Goal: Transaction & Acquisition: Purchase product/service

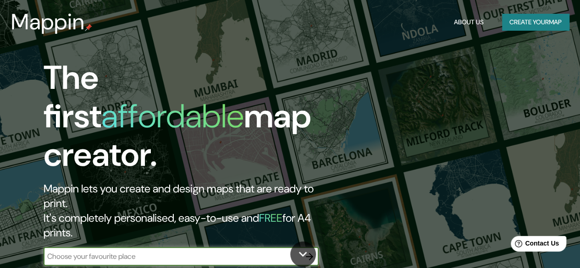
scroll to position [46, 0]
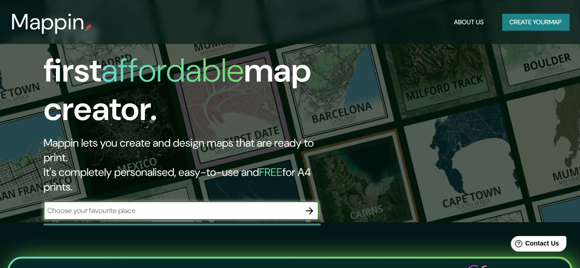
click at [129, 205] on input "text" at bounding box center [172, 210] width 257 height 11
type input "manizales [PERSON_NAME]"
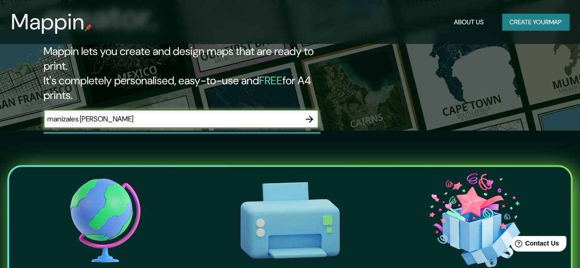
click at [308, 114] on icon "button" at bounding box center [309, 119] width 11 height 11
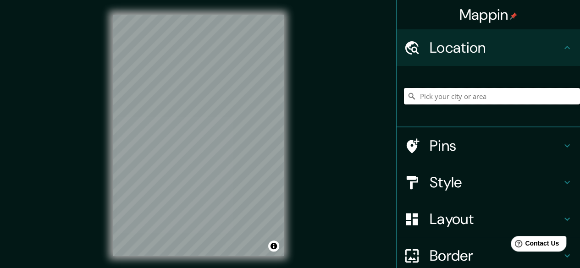
click at [434, 92] on input "Pick your city or area" at bounding box center [492, 96] width 176 height 17
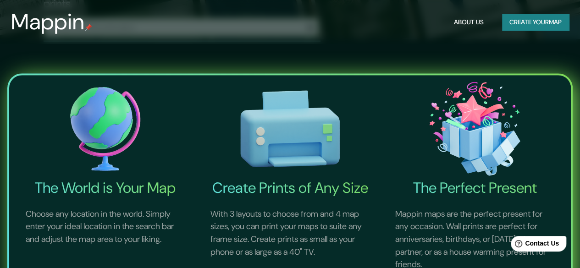
scroll to position [92, 0]
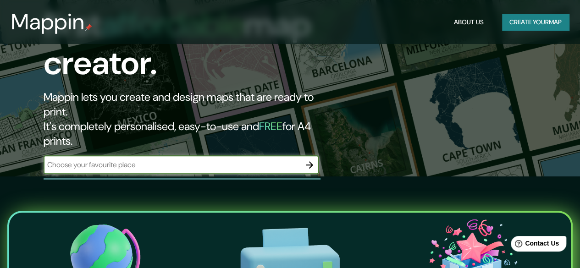
click at [176, 160] on input "text" at bounding box center [172, 165] width 257 height 11
type input "Manizales [PERSON_NAME], [GEOGRAPHIC_DATA]"
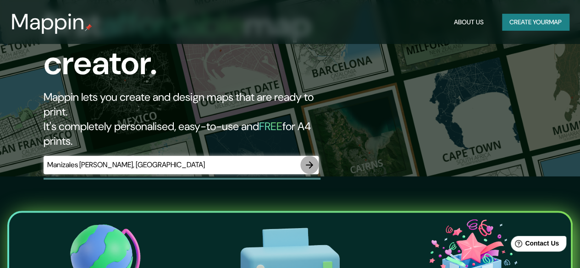
click at [311, 160] on icon "button" at bounding box center [309, 165] width 11 height 11
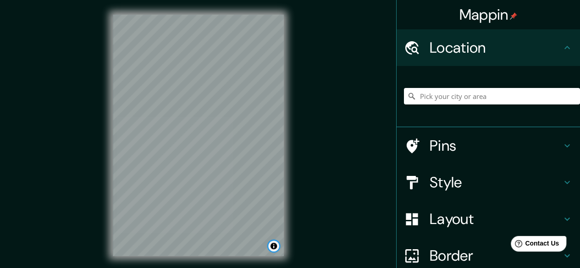
click at [276, 249] on button "Toggle attribution" at bounding box center [273, 246] width 11 height 11
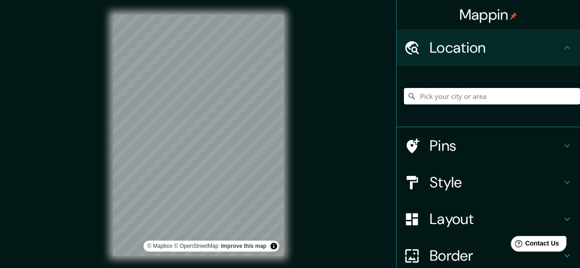
click at [504, 96] on input "Pick your city or area" at bounding box center [492, 96] width 176 height 17
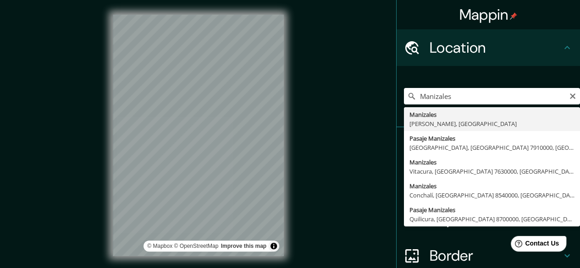
type input "Manizales, [GEOGRAPHIC_DATA], [GEOGRAPHIC_DATA]"
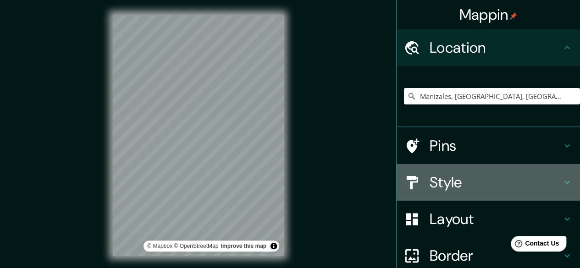
click at [462, 184] on h4 "Style" at bounding box center [496, 182] width 132 height 18
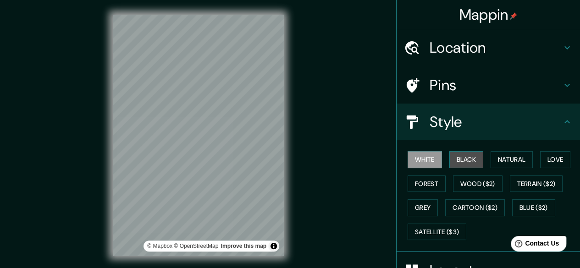
click at [460, 158] on button "Black" at bounding box center [466, 159] width 34 height 17
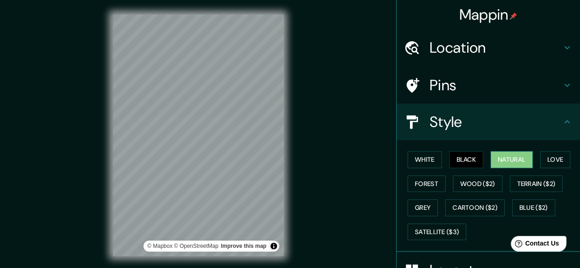
click at [495, 156] on button "Natural" at bounding box center [512, 159] width 42 height 17
click at [565, 158] on button "Love" at bounding box center [555, 159] width 30 height 17
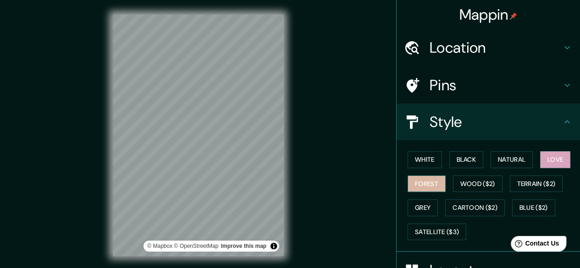
click at [413, 178] on button "Forest" at bounding box center [427, 184] width 38 height 17
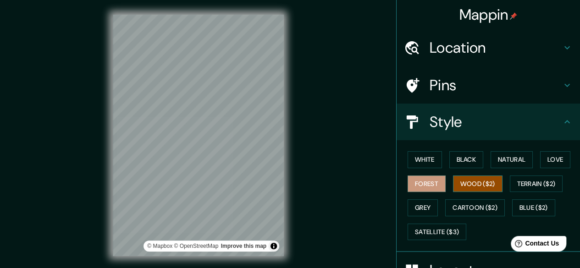
click at [458, 185] on button "Wood ($2)" at bounding box center [478, 184] width 50 height 17
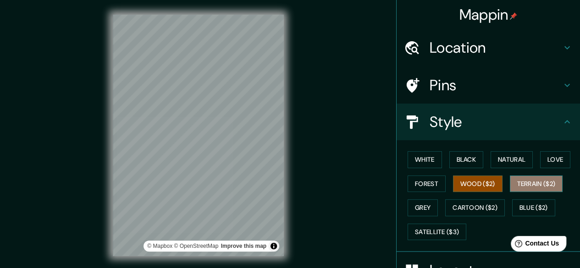
click at [529, 184] on button "Terrain ($2)" at bounding box center [536, 184] width 53 height 17
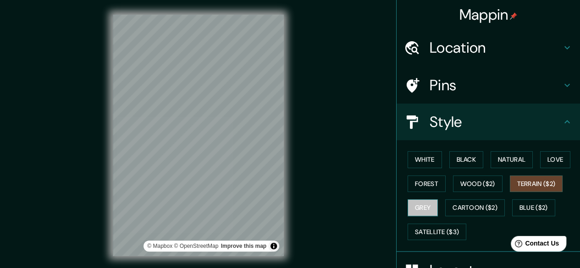
click at [424, 211] on button "Grey" at bounding box center [423, 208] width 30 height 17
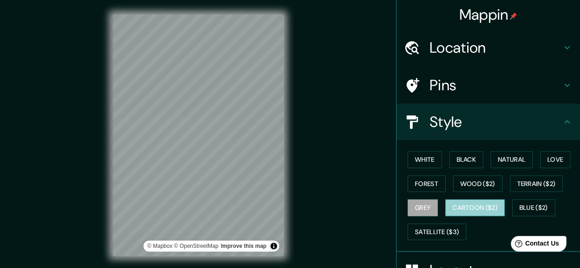
click at [459, 211] on button "Cartoon ($2)" at bounding box center [475, 208] width 60 height 17
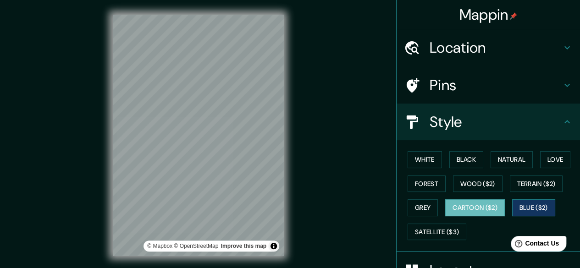
click at [517, 205] on button "Blue ($2)" at bounding box center [533, 208] width 43 height 17
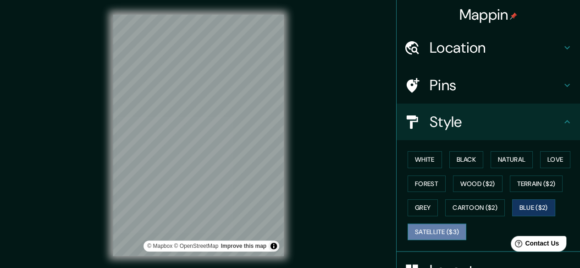
click at [441, 228] on button "Satellite ($3)" at bounding box center [437, 232] width 59 height 17
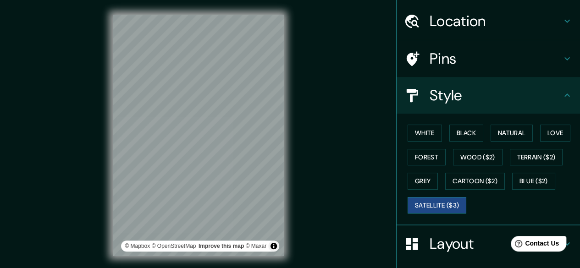
scroll to position [46, 0]
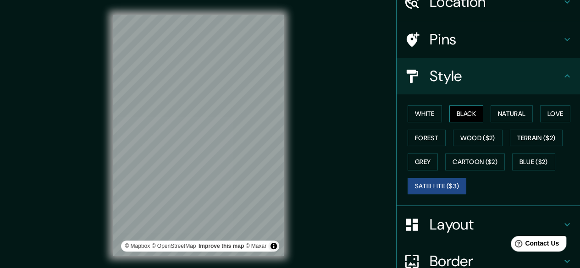
click at [463, 116] on button "Black" at bounding box center [466, 113] width 34 height 17
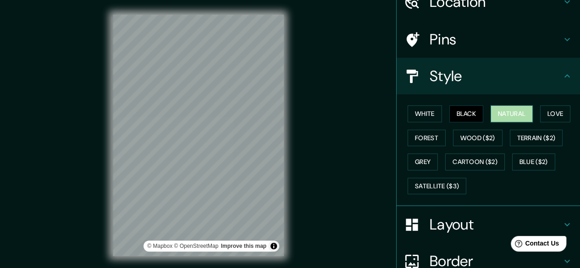
click at [517, 116] on button "Natural" at bounding box center [512, 113] width 42 height 17
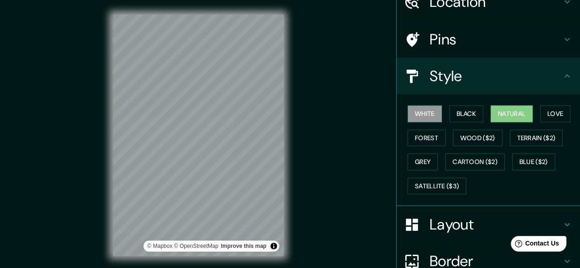
click at [431, 114] on button "White" at bounding box center [425, 113] width 34 height 17
click at [543, 115] on button "Love" at bounding box center [555, 113] width 30 height 17
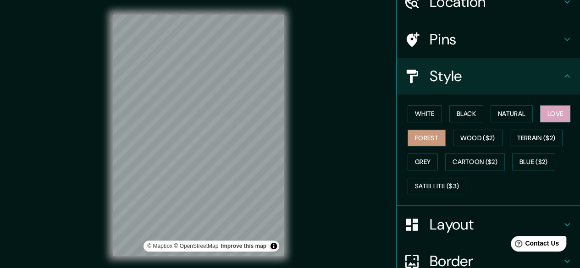
click at [431, 139] on button "Forest" at bounding box center [427, 138] width 38 height 17
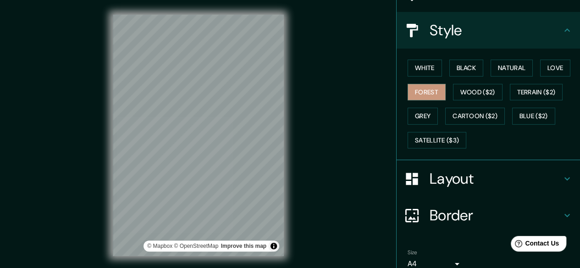
scroll to position [132, 0]
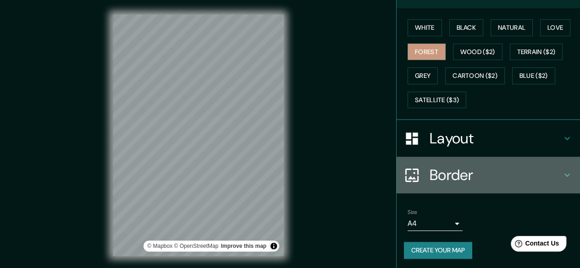
click at [562, 176] on icon at bounding box center [567, 175] width 11 height 11
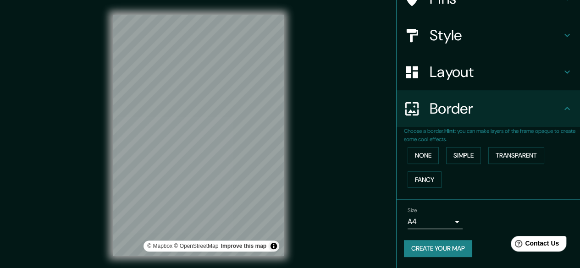
scroll to position [85, 0]
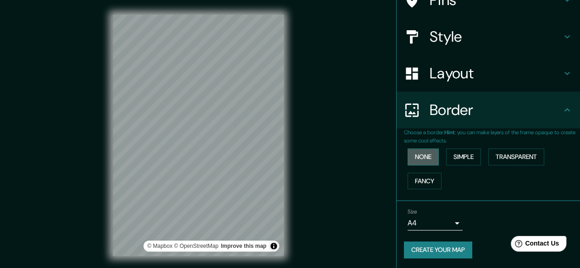
click at [419, 154] on button "None" at bounding box center [423, 157] width 31 height 17
click at [448, 155] on button "Simple" at bounding box center [463, 157] width 35 height 17
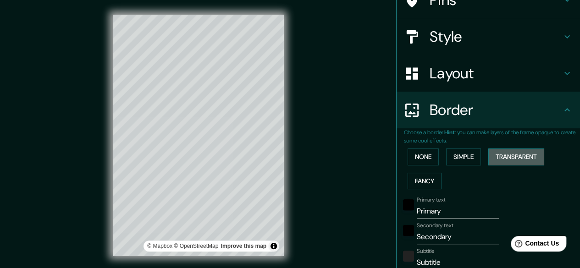
click at [497, 156] on button "Transparent" at bounding box center [516, 157] width 56 height 17
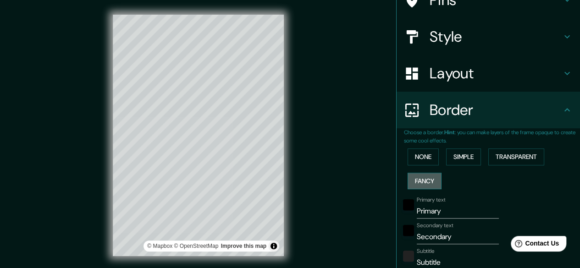
click at [427, 177] on button "Fancy" at bounding box center [425, 181] width 34 height 17
click at [422, 159] on button "None" at bounding box center [423, 157] width 31 height 17
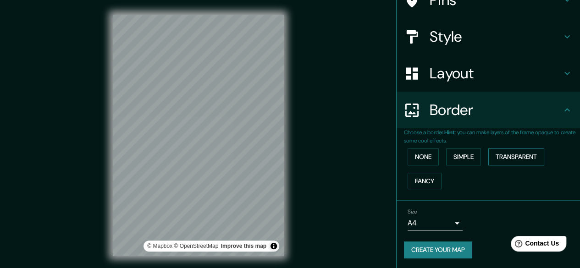
scroll to position [17, 0]
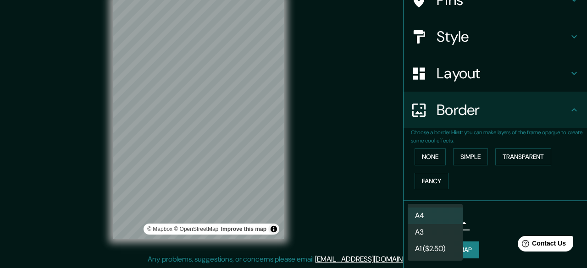
click at [445, 222] on body "Mappin Location [GEOGRAPHIC_DATA], [GEOGRAPHIC_DATA], [GEOGRAPHIC_DATA] Pins St…" at bounding box center [293, 117] width 587 height 268
click at [445, 222] on li "A4" at bounding box center [435, 216] width 55 height 17
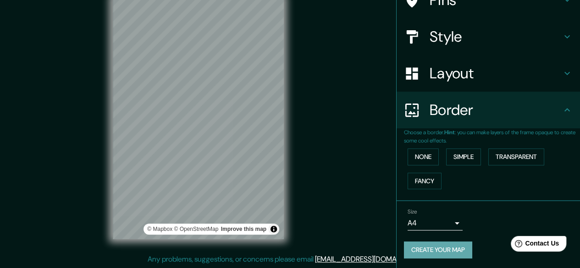
click at [435, 246] on button "Create your map" at bounding box center [438, 250] width 68 height 17
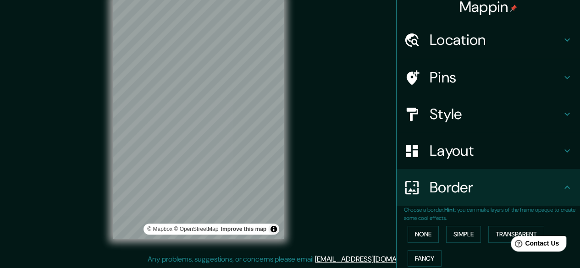
scroll to position [0, 0]
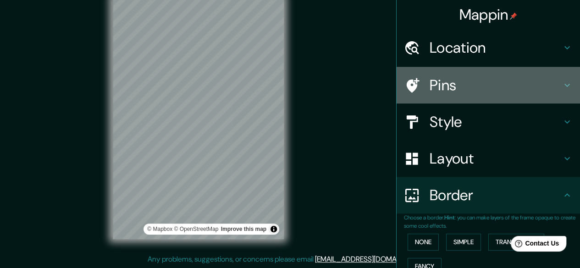
click at [565, 84] on icon at bounding box center [568, 85] width 6 height 3
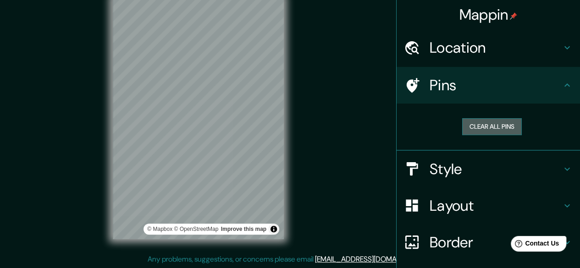
click at [503, 122] on button "Clear all pins" at bounding box center [492, 126] width 60 height 17
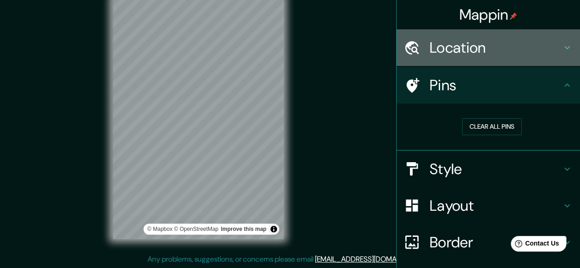
click at [555, 50] on div "Location" at bounding box center [488, 47] width 183 height 37
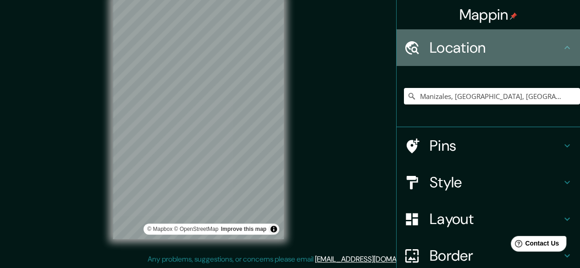
click at [554, 51] on div "Location" at bounding box center [488, 47] width 183 height 37
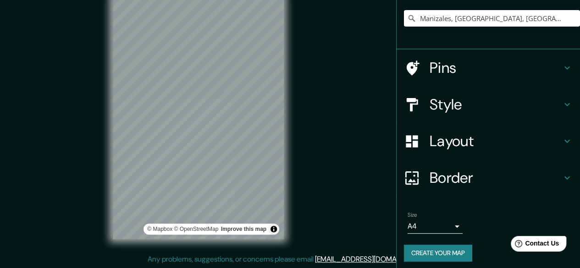
scroll to position [82, 0]
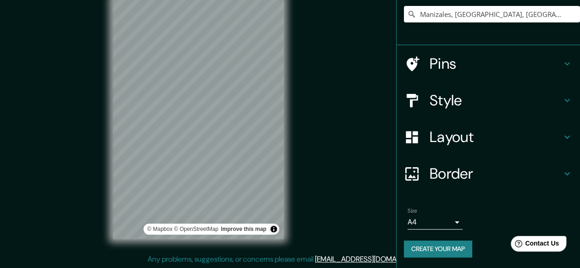
click at [448, 251] on button "Create your map" at bounding box center [438, 249] width 68 height 17
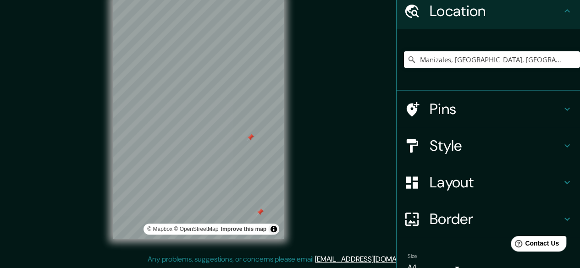
scroll to position [0, 0]
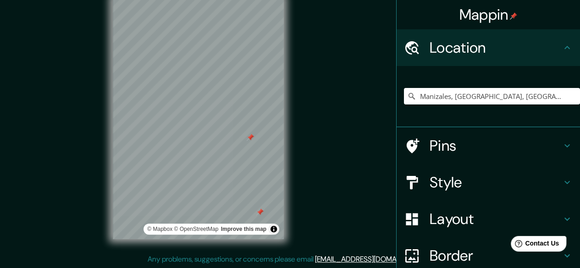
click at [562, 145] on icon at bounding box center [567, 145] width 11 height 11
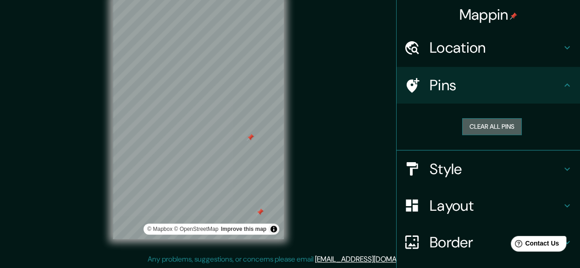
click at [499, 130] on button "Clear all pins" at bounding box center [492, 126] width 60 height 17
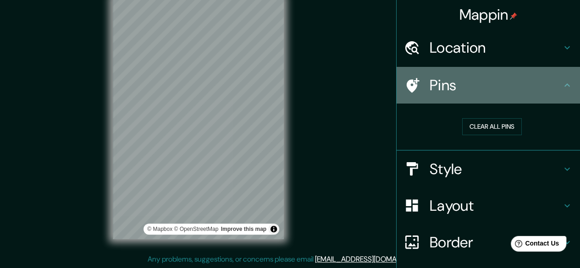
click at [554, 89] on h4 "Pins" at bounding box center [496, 85] width 132 height 18
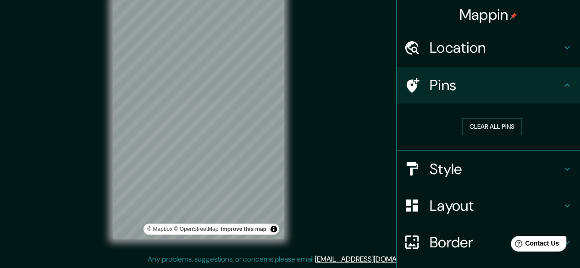
click at [473, 198] on h4 "Layout" at bounding box center [496, 206] width 132 height 18
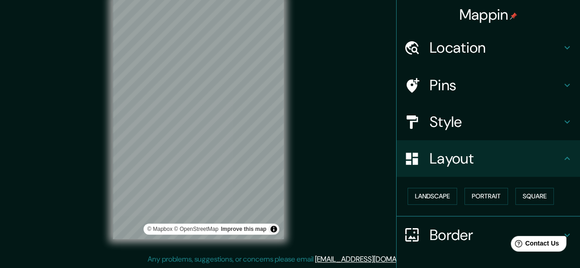
click at [473, 198] on button "Portrait" at bounding box center [487, 196] width 44 height 17
click at [521, 200] on button "Square" at bounding box center [534, 196] width 39 height 17
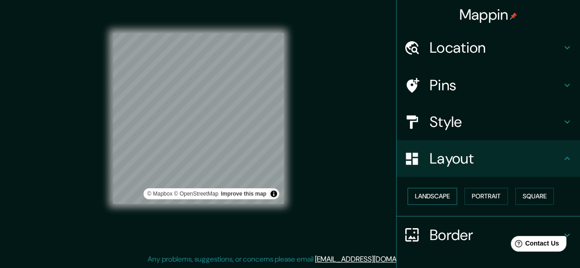
click at [441, 196] on button "Landscape" at bounding box center [433, 196] width 50 height 17
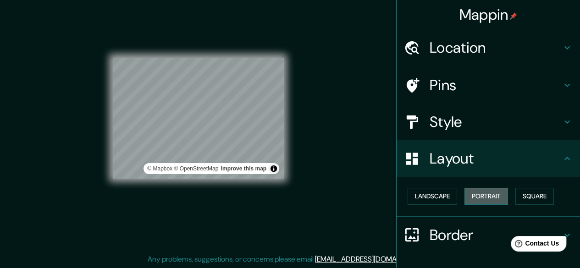
click at [472, 197] on button "Portrait" at bounding box center [487, 196] width 44 height 17
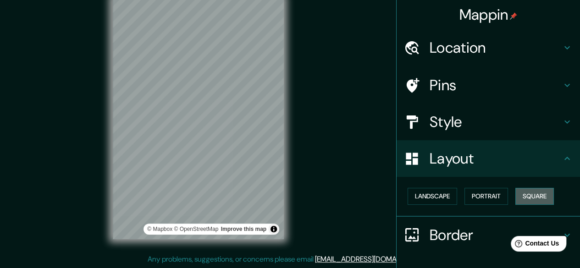
click at [527, 196] on button "Square" at bounding box center [534, 196] width 39 height 17
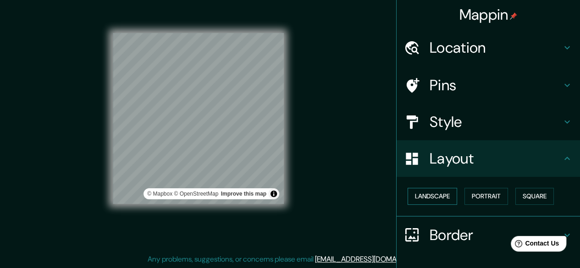
click at [438, 195] on button "Landscape" at bounding box center [433, 196] width 50 height 17
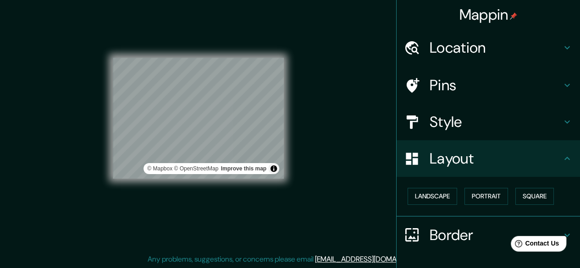
click at [565, 125] on icon at bounding box center [567, 121] width 11 height 11
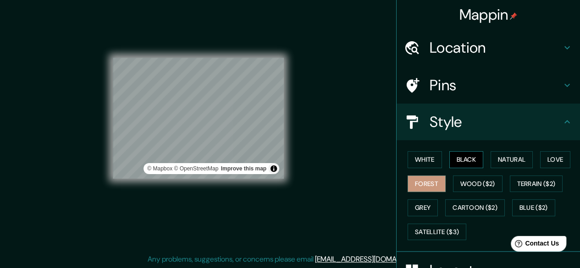
click at [454, 160] on button "Black" at bounding box center [466, 159] width 34 height 17
click at [461, 174] on div "White Black Natural Love Forest Wood ($2) Terrain ($2) Grey Cartoon ($2) Blue (…" at bounding box center [492, 196] width 176 height 96
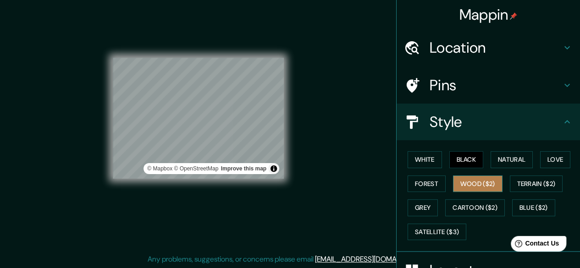
click at [469, 181] on button "Wood ($2)" at bounding box center [478, 184] width 50 height 17
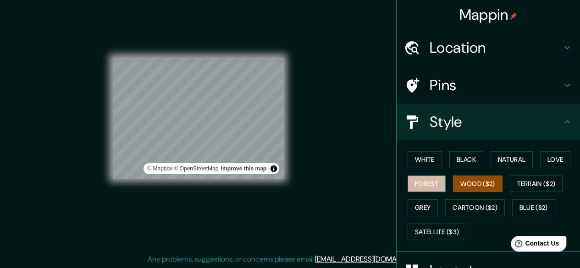
click at [421, 187] on button "Forest" at bounding box center [427, 184] width 38 height 17
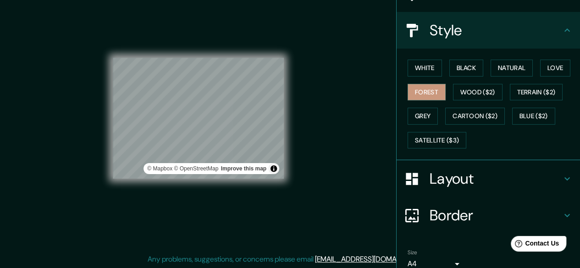
scroll to position [132, 0]
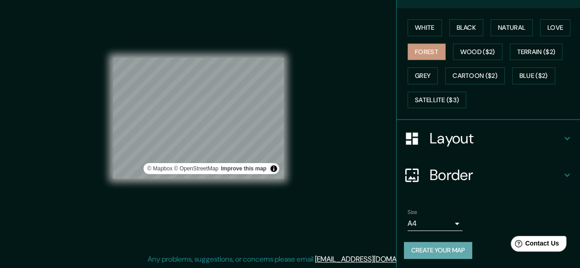
click at [452, 245] on button "Create your map" at bounding box center [438, 250] width 68 height 17
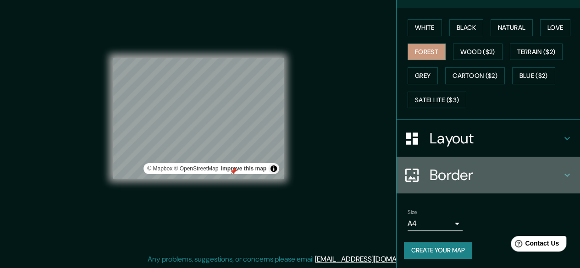
click at [565, 175] on icon at bounding box center [568, 175] width 6 height 3
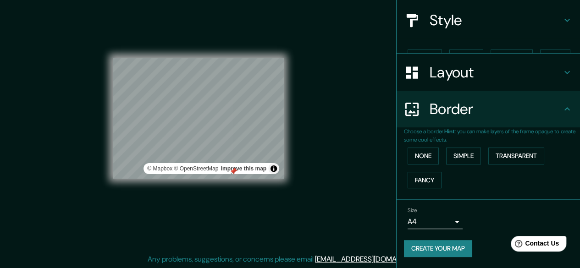
scroll to position [85, 0]
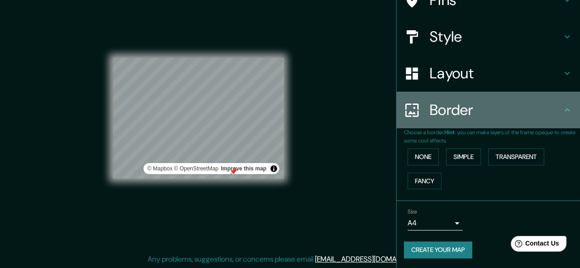
click at [565, 109] on icon at bounding box center [567, 110] width 11 height 11
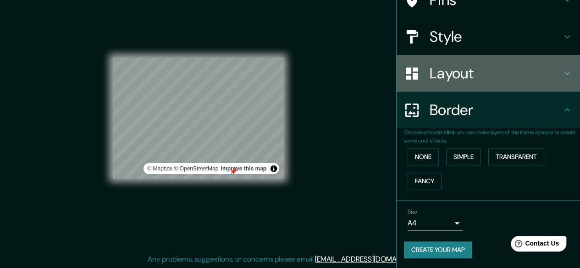
click at [564, 72] on icon at bounding box center [567, 73] width 11 height 11
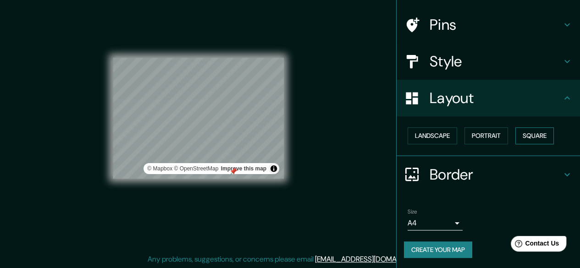
scroll to position [0, 0]
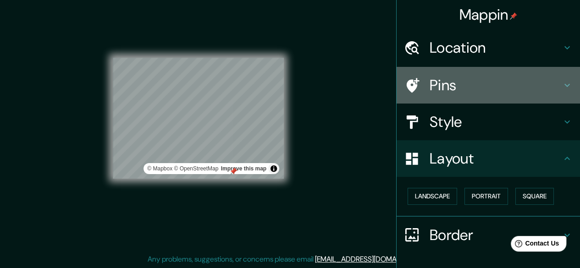
click at [505, 84] on h4 "Pins" at bounding box center [496, 85] width 132 height 18
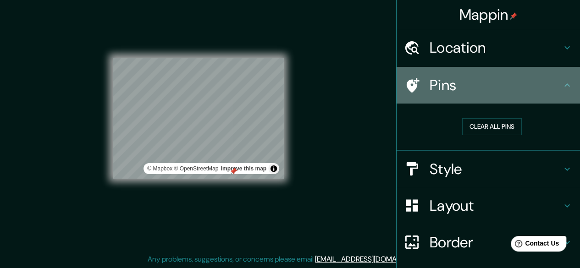
click at [505, 84] on h4 "Pins" at bounding box center [496, 85] width 132 height 18
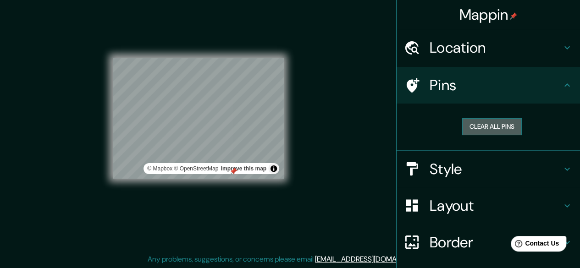
click at [492, 129] on button "Clear all pins" at bounding box center [492, 126] width 60 height 17
